Goal: Transaction & Acquisition: Subscribe to service/newsletter

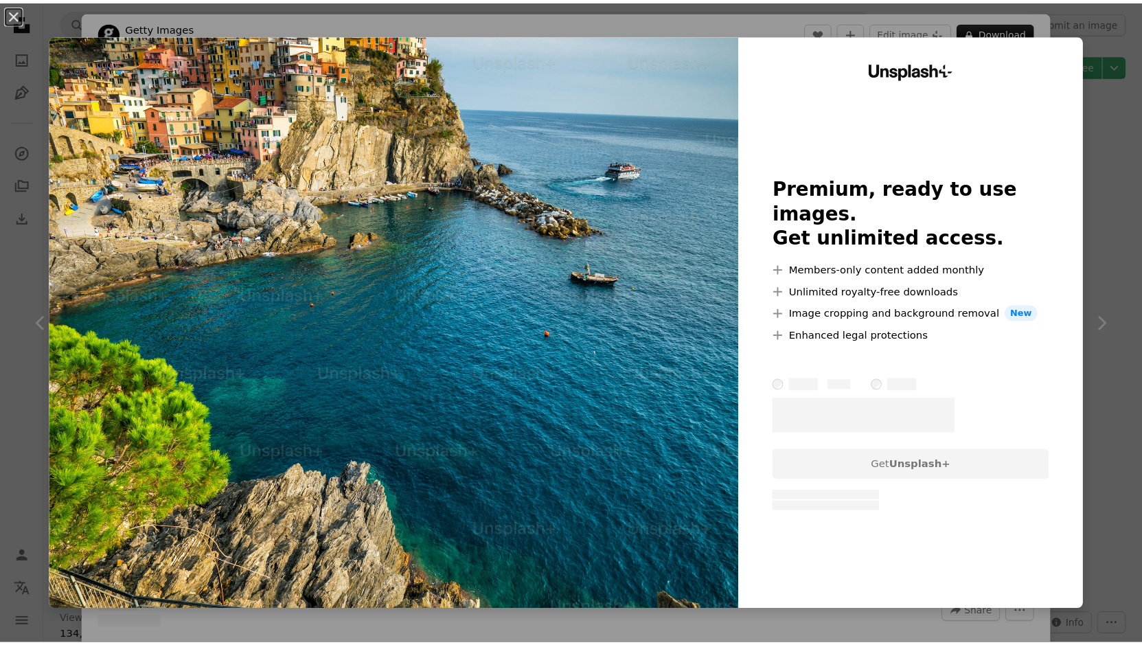
scroll to position [2786, 0]
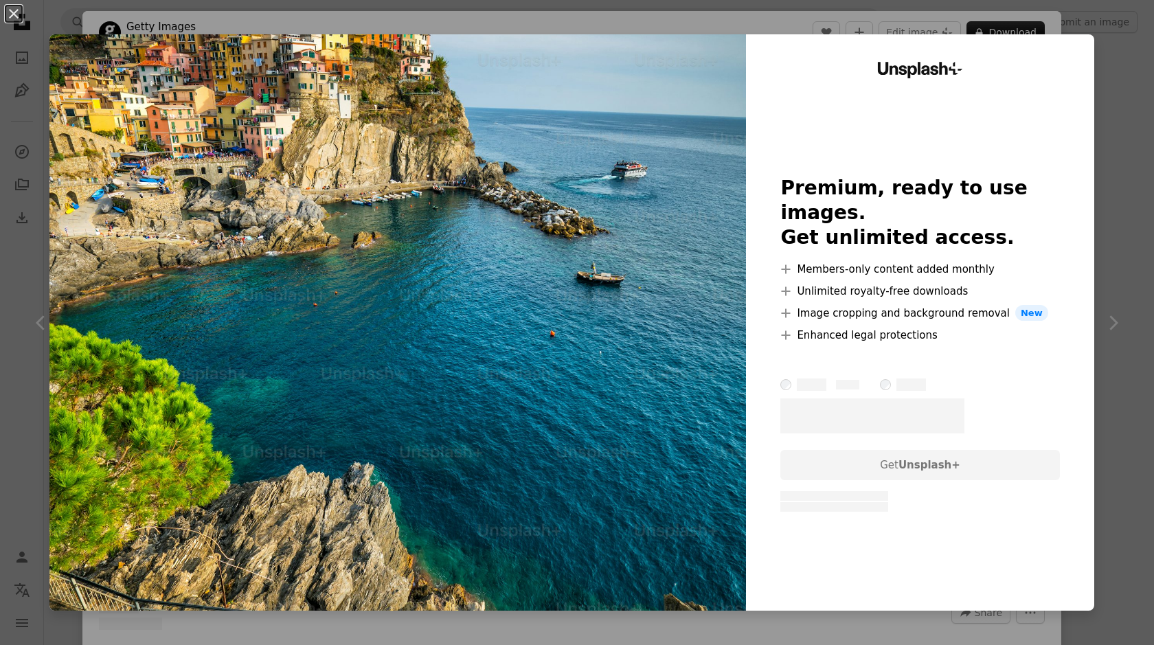
drag, startPoint x: 786, startPoint y: 291, endPoint x: 791, endPoint y: 302, distance: 12.0
click at [791, 302] on ul "A plus sign Members-only content added monthly A plus sign Unlimited royalty-fr…" at bounding box center [919, 302] width 279 height 82
click at [834, 261] on li "A plus sign Members-only content added monthly" at bounding box center [919, 269] width 279 height 16
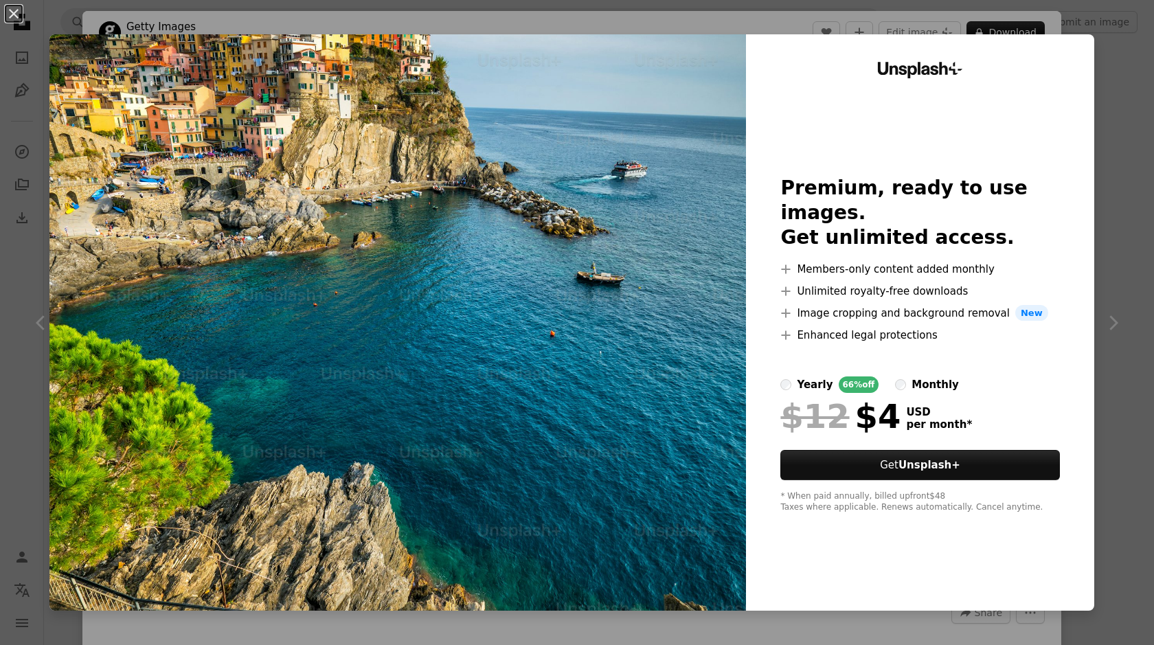
click at [1101, 101] on div "An X shape Unsplash+ Premium, ready to use images. Get unlimited access. A plus…" at bounding box center [577, 322] width 1154 height 645
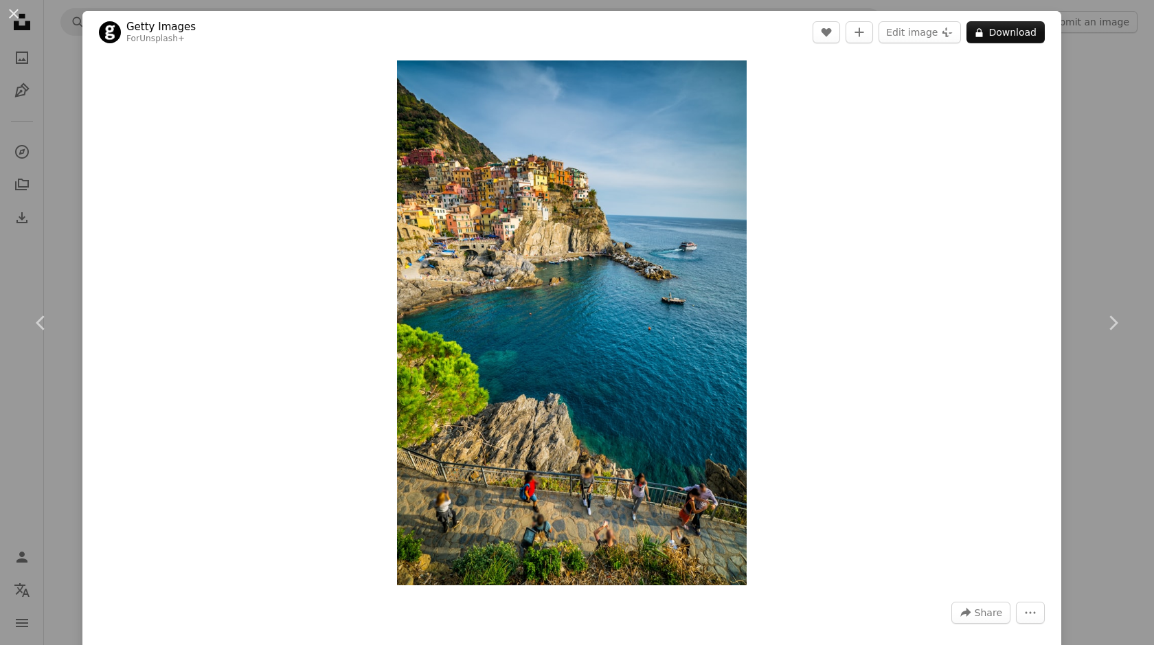
click at [1131, 253] on div "An X shape Chevron left Chevron right Getty Images For Unsplash+ A heart A plus…" at bounding box center [577, 322] width 1154 height 645
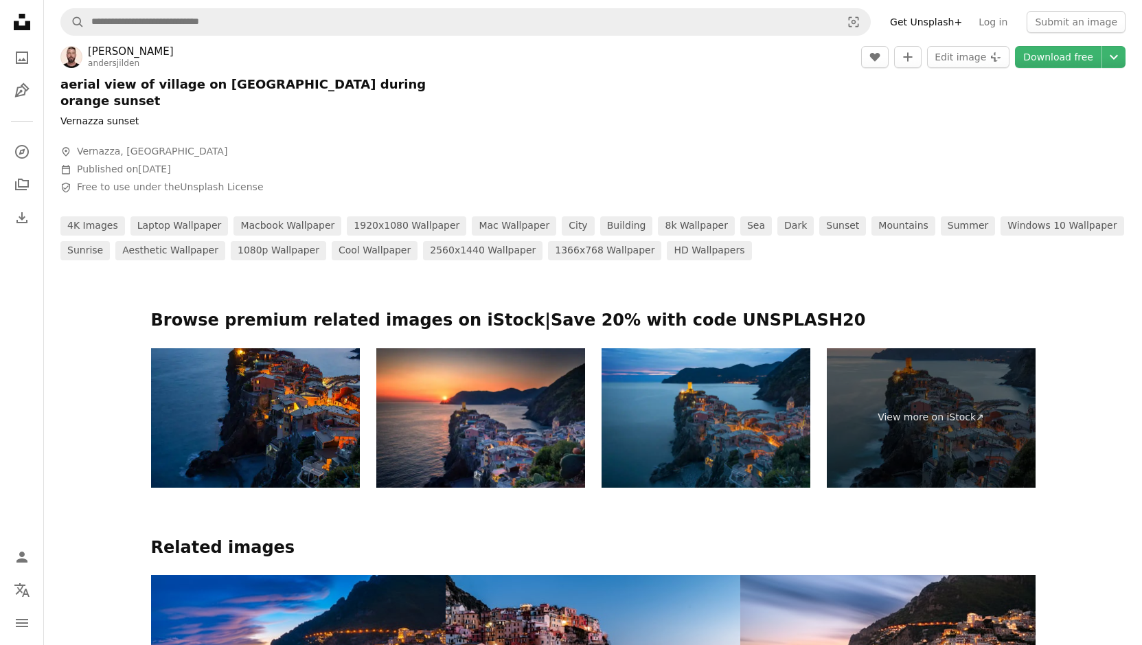
scroll to position [519, 0]
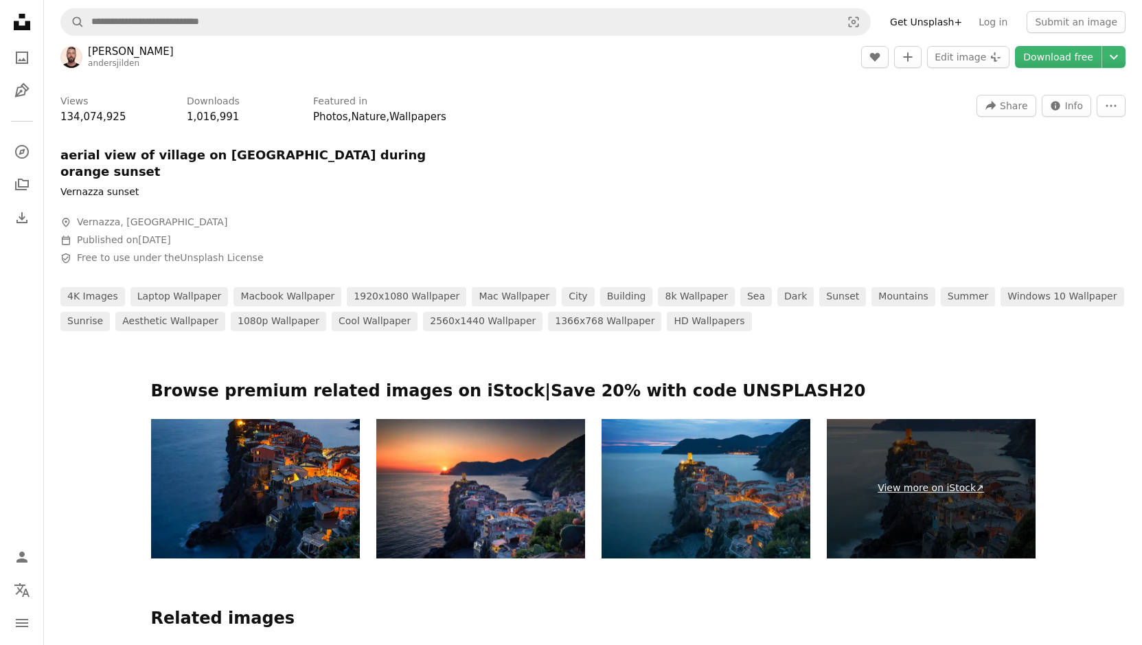
click at [949, 479] on link "View more on iStock ↗" at bounding box center [931, 488] width 209 height 139
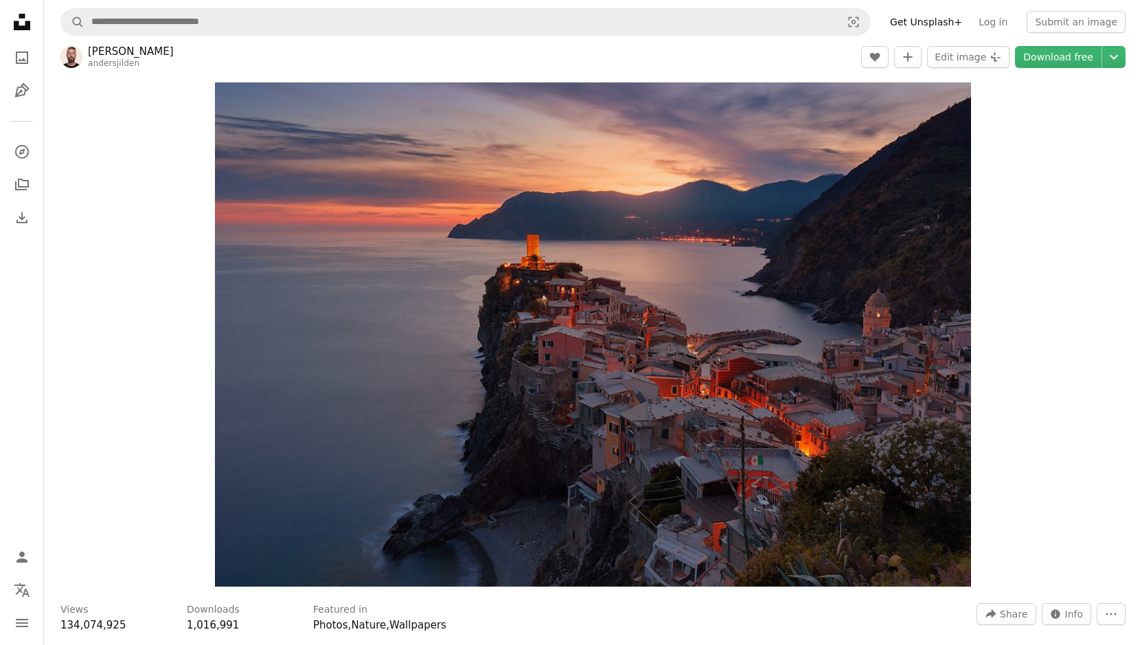
scroll to position [0, 0]
